Goal: Information Seeking & Learning: Check status

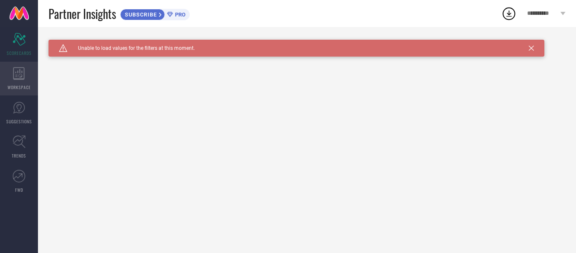
click at [15, 80] on div "WORKSPACE" at bounding box center [19, 79] width 38 height 34
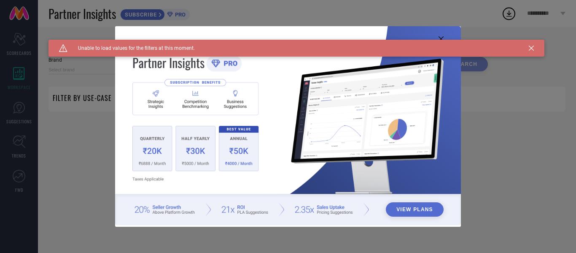
type input "1 STOP FASHION"
type input "All"
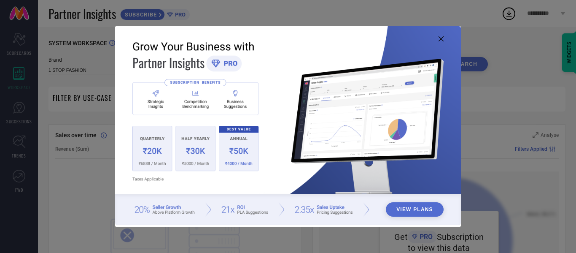
click at [433, 205] on button "View Plans" at bounding box center [415, 209] width 58 height 14
click at [8, 118] on div "View Plans" at bounding box center [288, 126] width 576 height 253
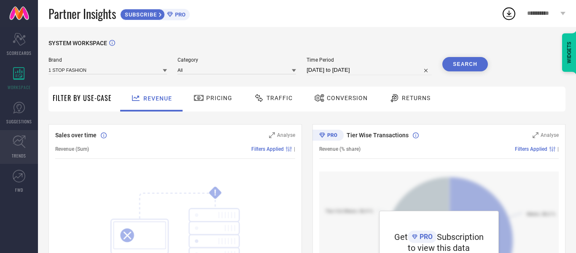
click at [13, 143] on icon at bounding box center [19, 141] width 13 height 13
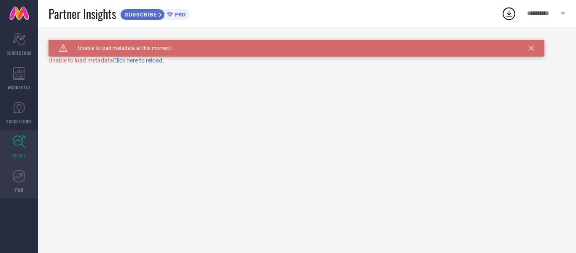
click at [18, 177] on icon at bounding box center [17, 176] width 9 height 6
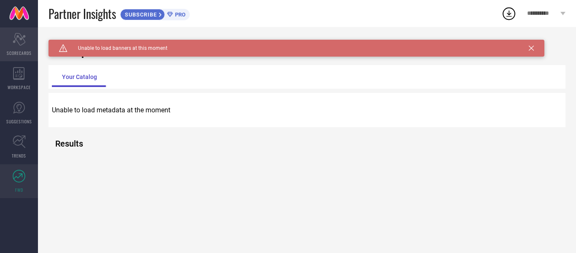
click at [25, 53] on span "SCORECARDS" at bounding box center [19, 53] width 25 height 6
